Goal: Task Accomplishment & Management: Use online tool/utility

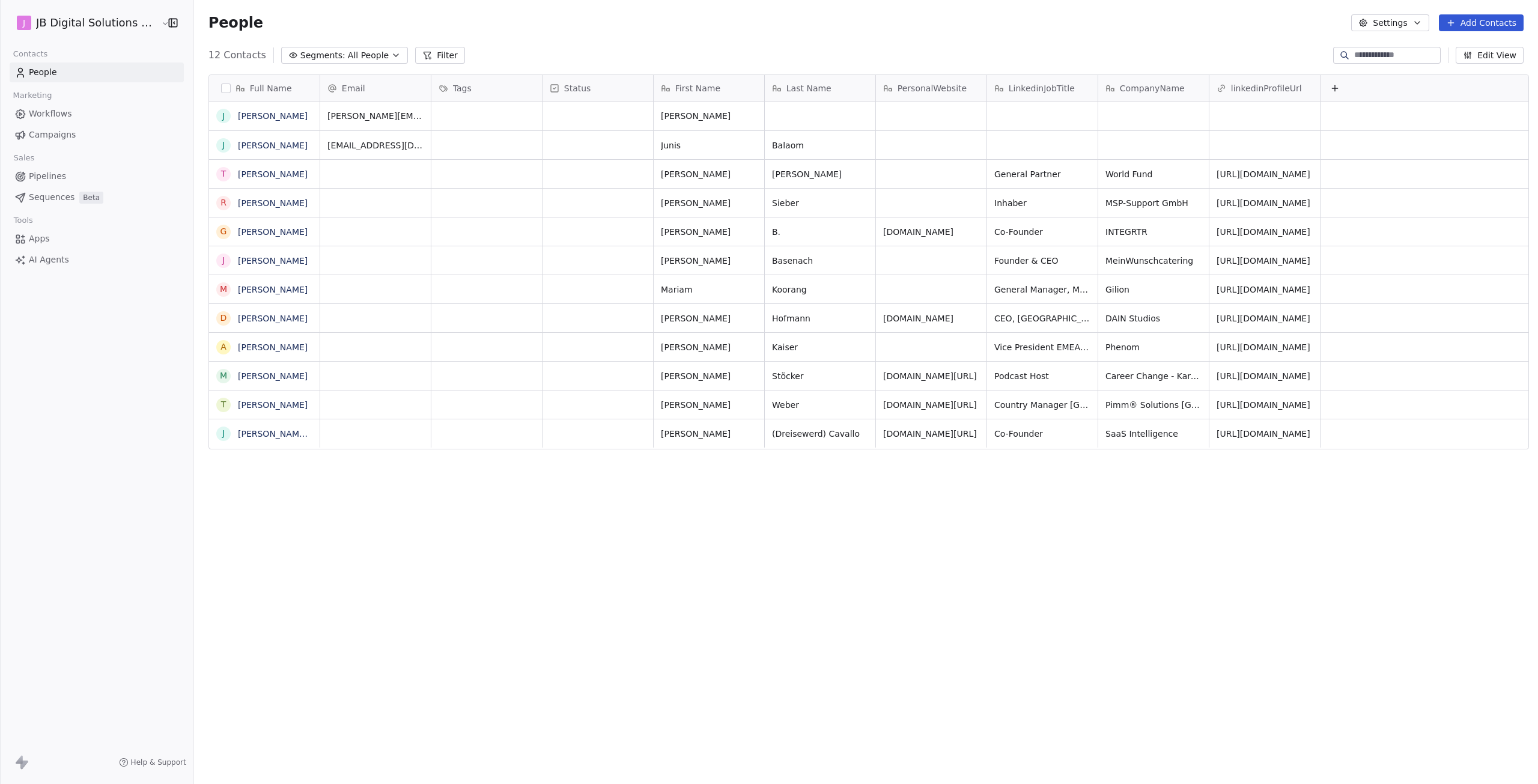
scroll to position [682, 1340]
click at [85, 27] on html "J JB Digital Solutions GmbH Contacts People Marketing Workflows Campaigns Sales…" at bounding box center [769, 392] width 1538 height 784
click at [62, 189] on div "H HireMyDoc" at bounding box center [57, 194] width 60 height 12
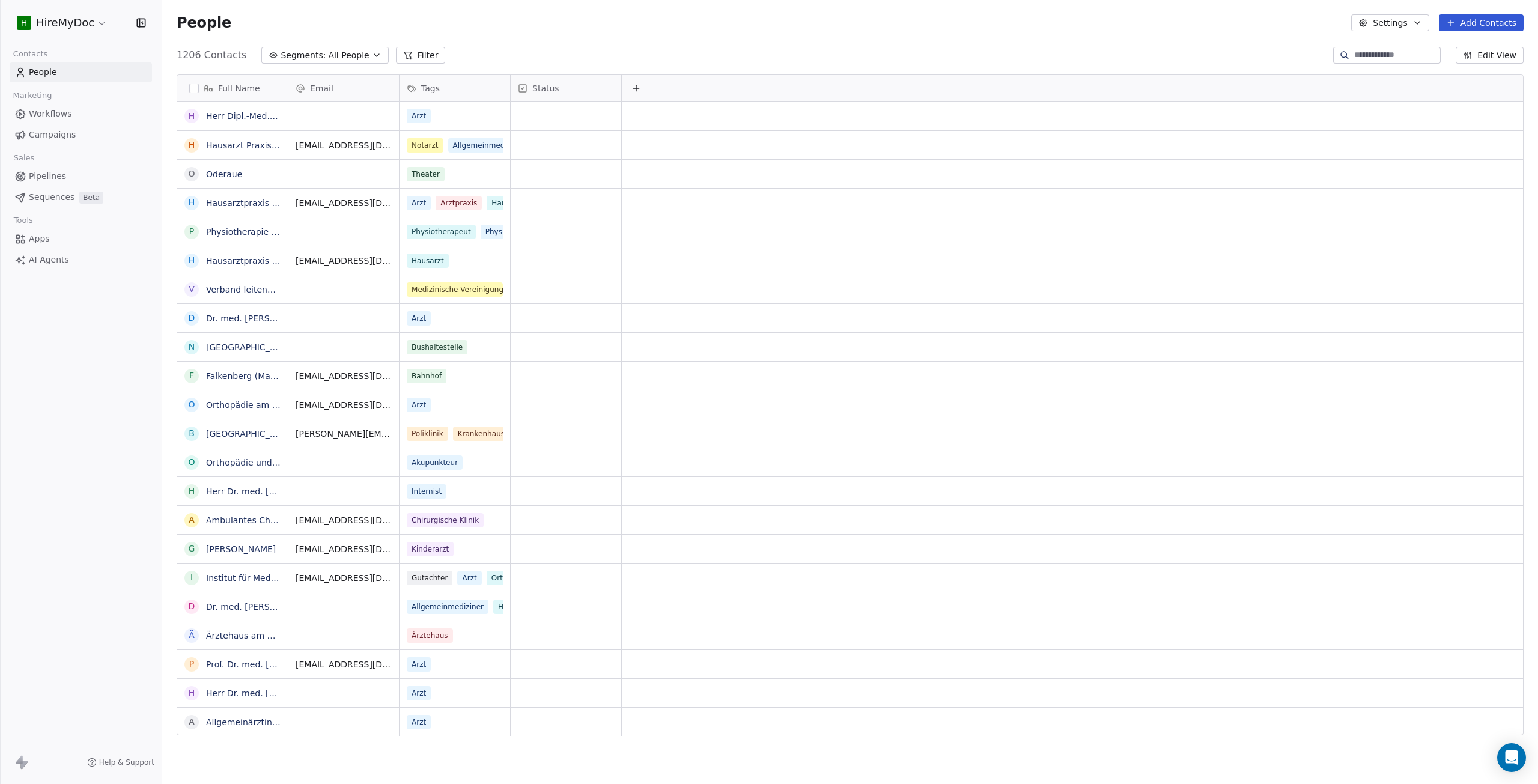
scroll to position [682, 1367]
click at [83, 111] on link "Workflows" at bounding box center [80, 114] width 143 height 20
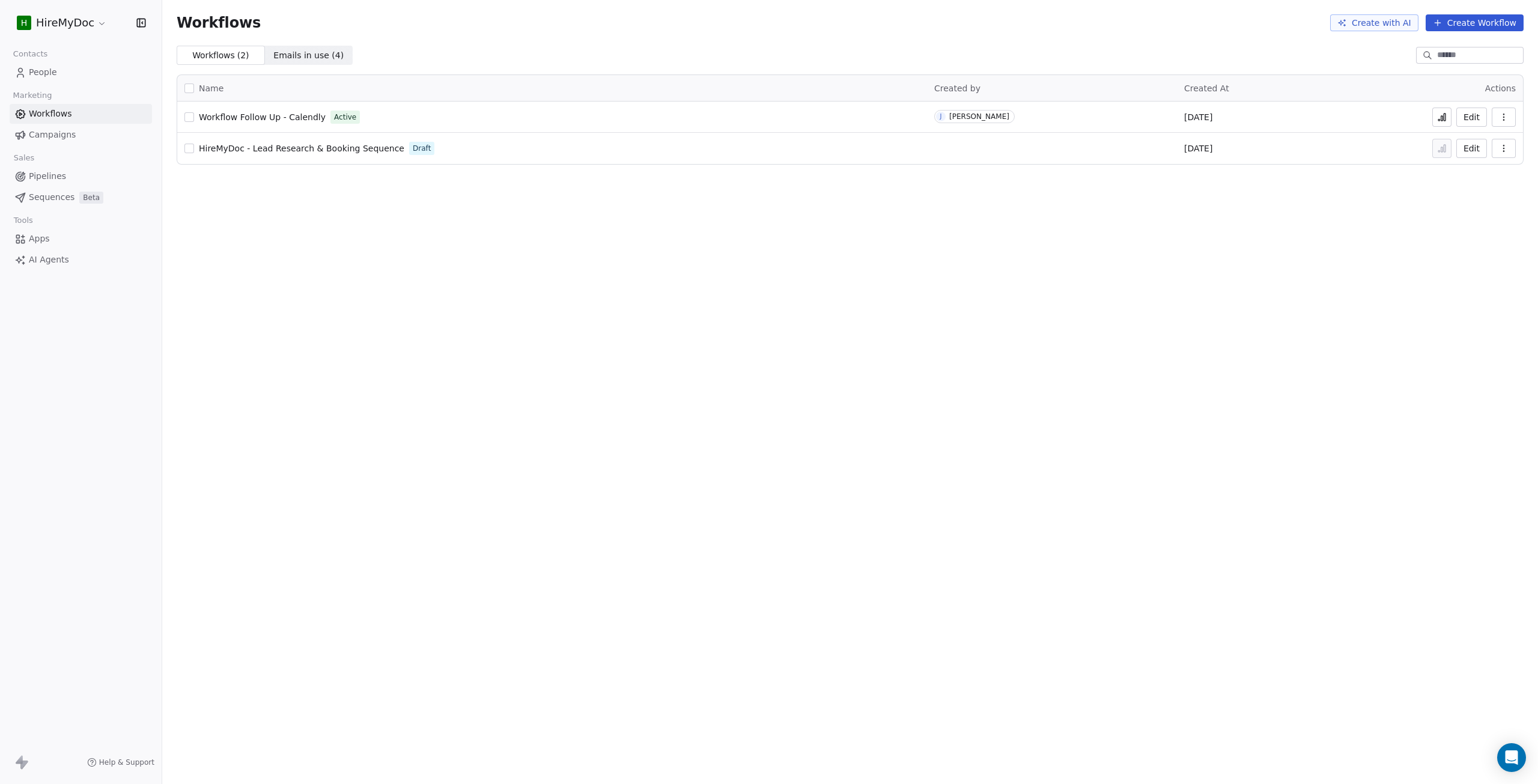
click at [68, 129] on span "Campaigns" at bounding box center [52, 135] width 47 height 13
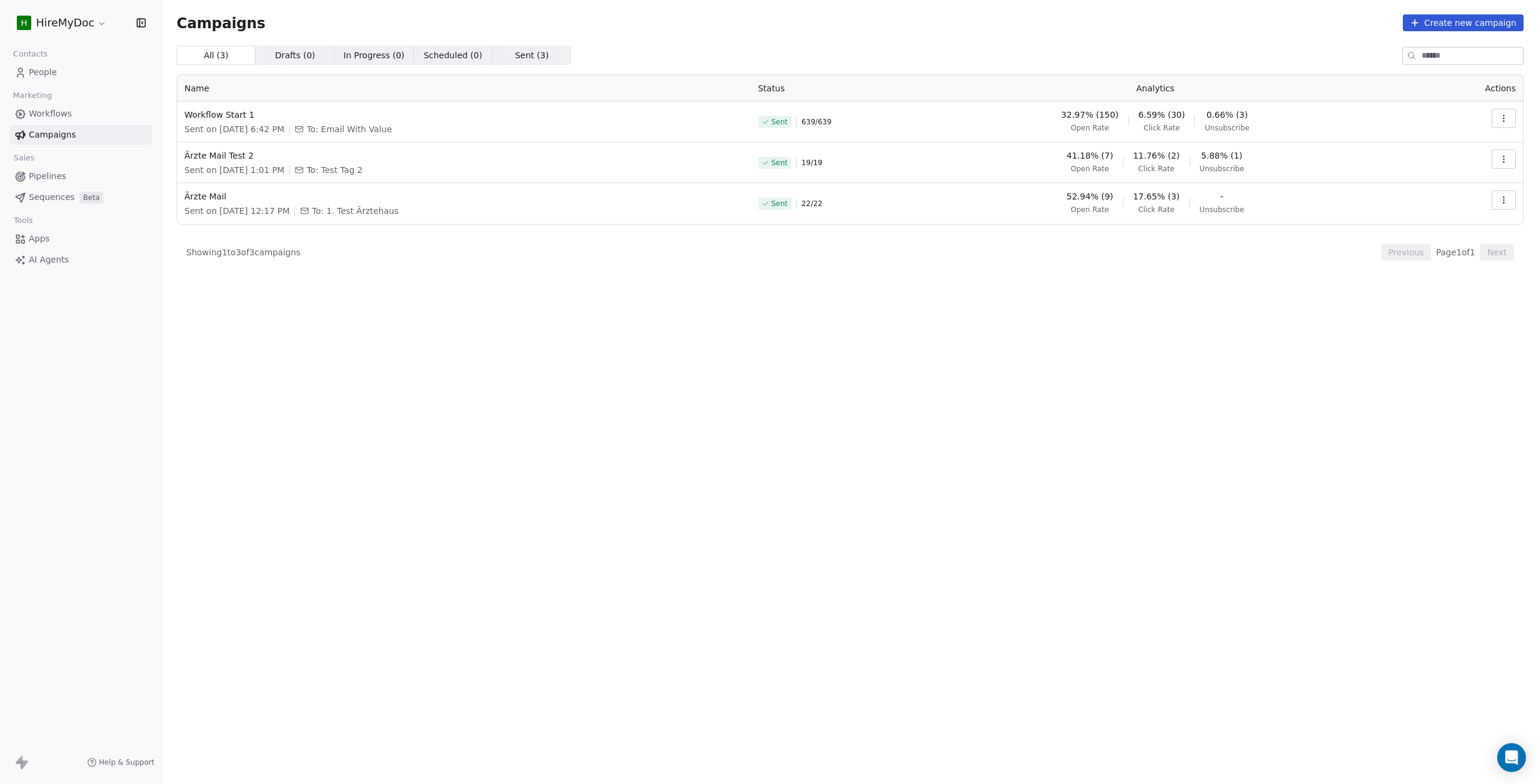
click at [52, 111] on span "Workflows" at bounding box center [50, 114] width 43 height 13
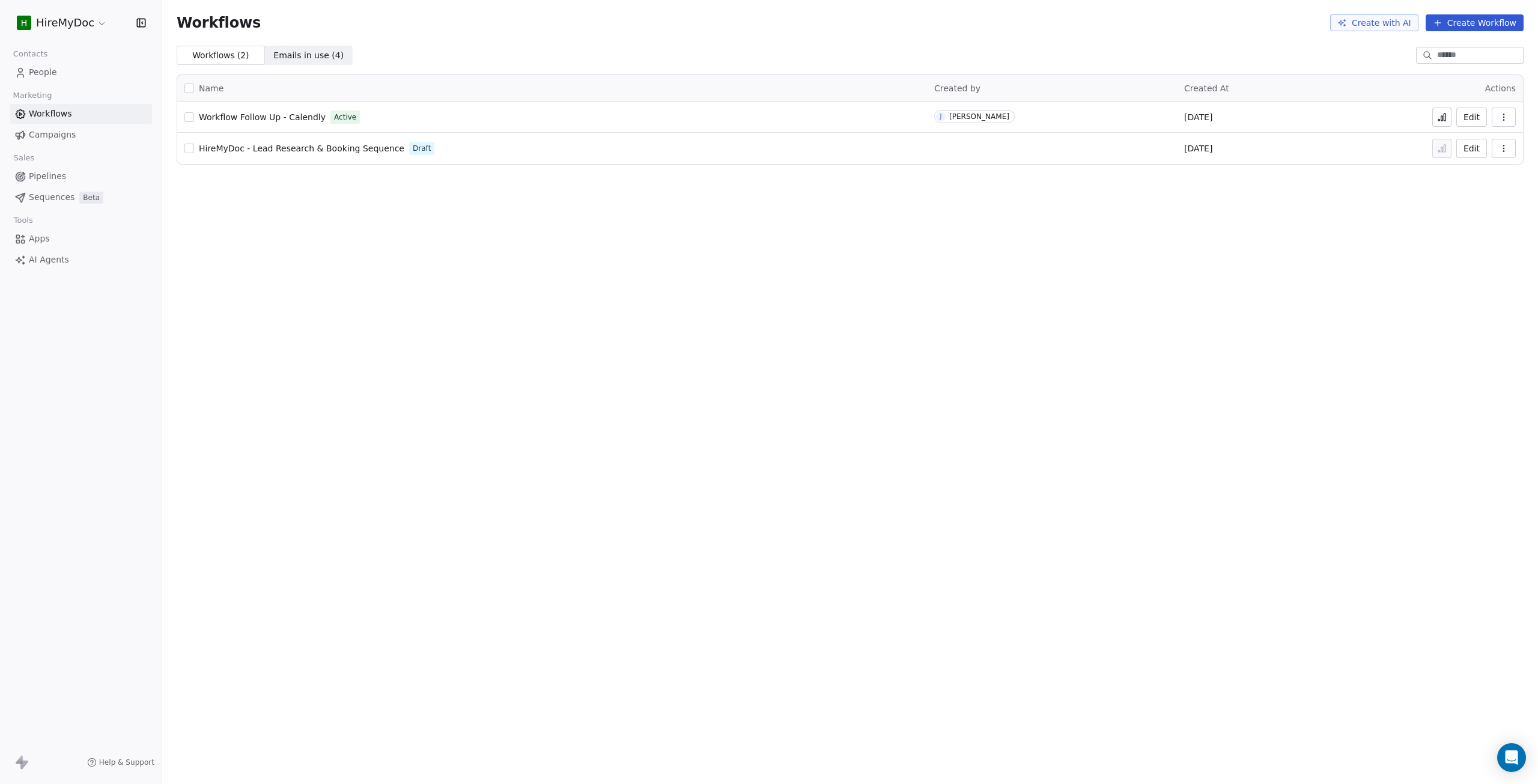
click at [254, 118] on span "Workflow Follow Up - Calendly" at bounding box center [263, 117] width 127 height 9
click at [1440, 120] on icon at bounding box center [1439, 119] width 2 height 2
click at [268, 117] on span "Workflow Follow Up - Calendly" at bounding box center [263, 117] width 127 height 9
click at [1446, 115] on icon at bounding box center [1444, 117] width 2 height 7
click at [284, 116] on span "Workflow Follow Up - Calendly" at bounding box center [263, 117] width 127 height 9
